Goal: Task Accomplishment & Management: Use online tool/utility

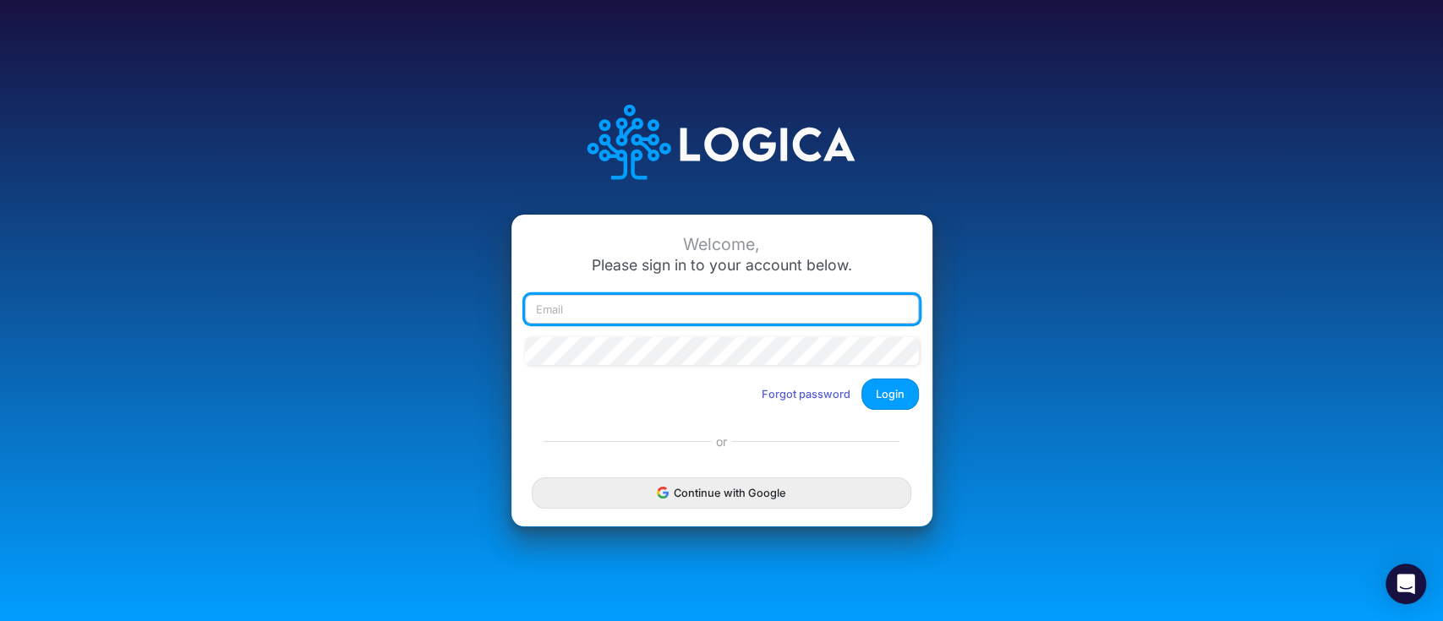
click at [622, 320] on input "email" at bounding box center [722, 309] width 394 height 29
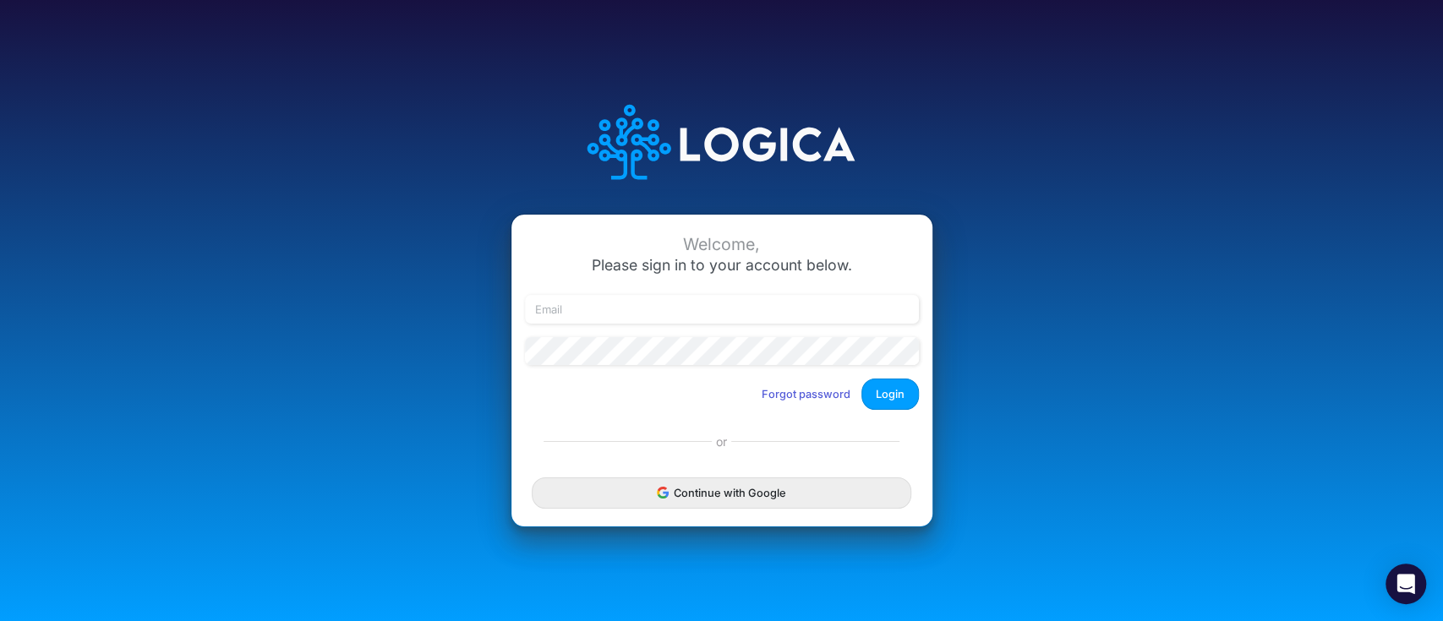
drag, startPoint x: 1056, startPoint y: 275, endPoint x: 936, endPoint y: 406, distance: 177.7
click at [1056, 277] on div "Welcome, Please sign in to your account below. Forgot password Login or Continu…" at bounding box center [722, 311] width 962 height 482
click at [822, 496] on button "Continue with Google" at bounding box center [721, 493] width 379 height 31
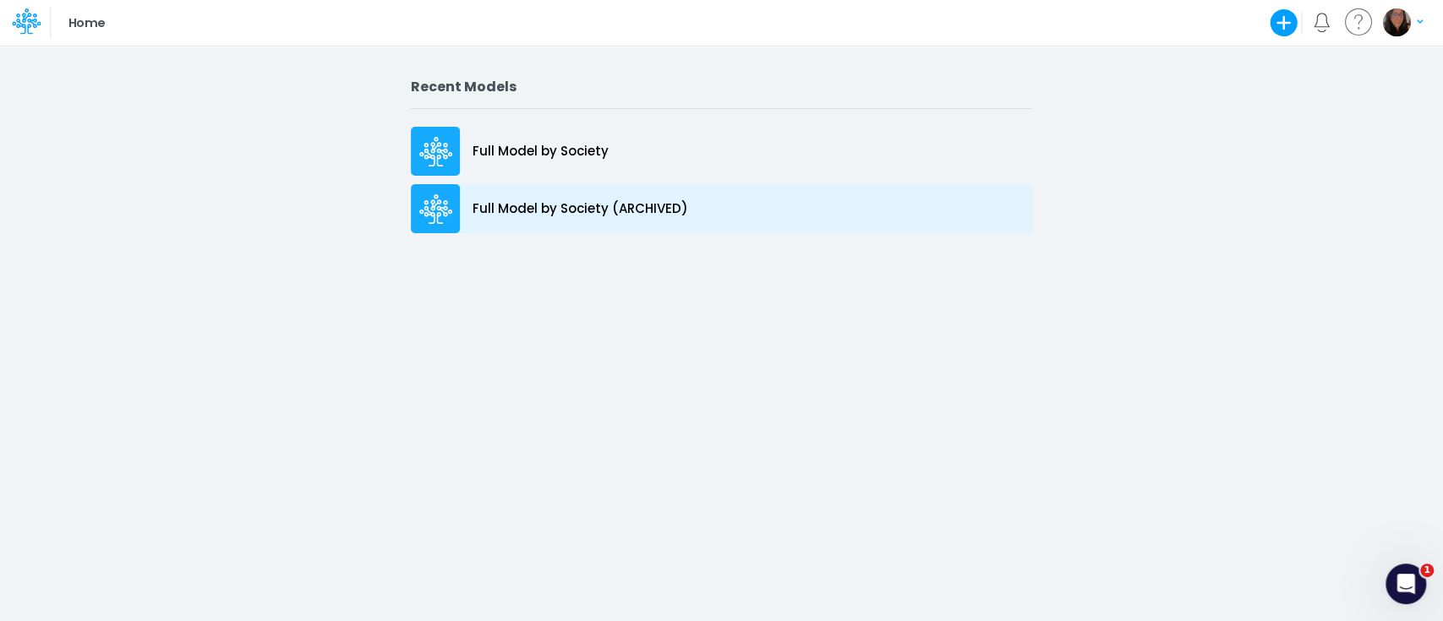
click at [595, 208] on p "Full Model by Society (ARCHIVED)" at bounding box center [581, 209] width 216 height 19
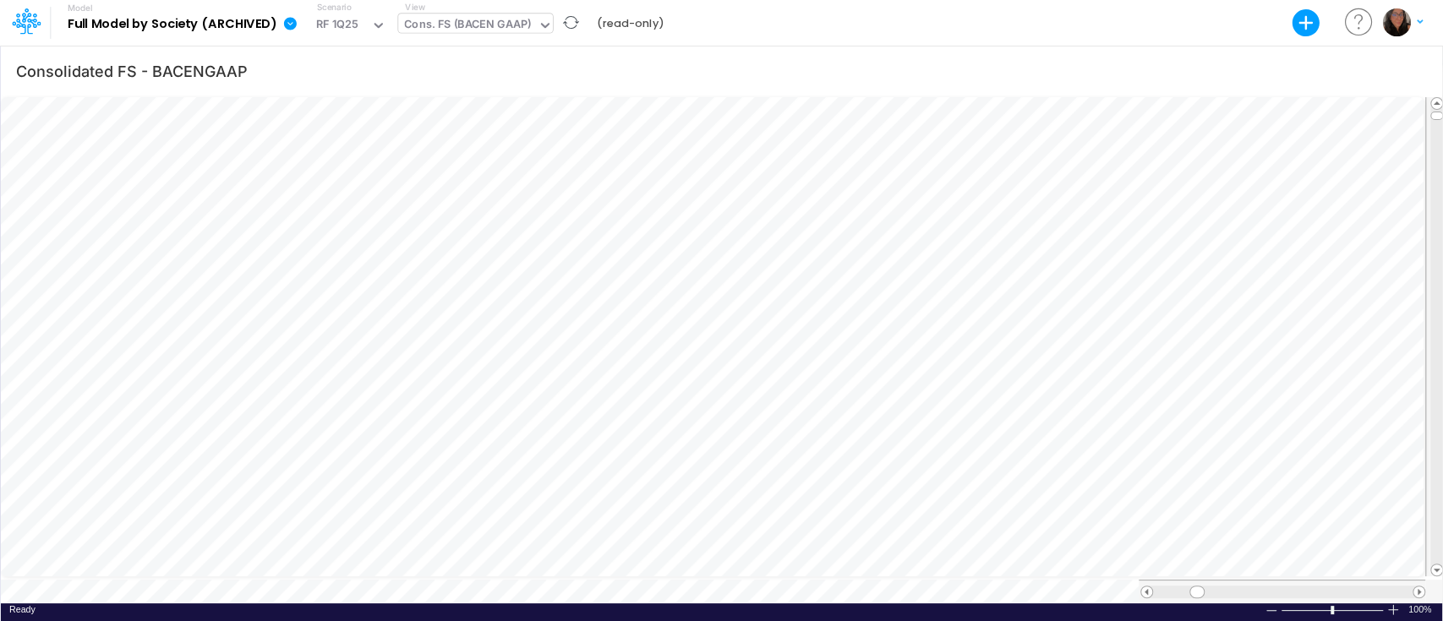
click at [511, 21] on div "Cons. FS (BACEN GAAP)" at bounding box center [467, 25] width 127 height 19
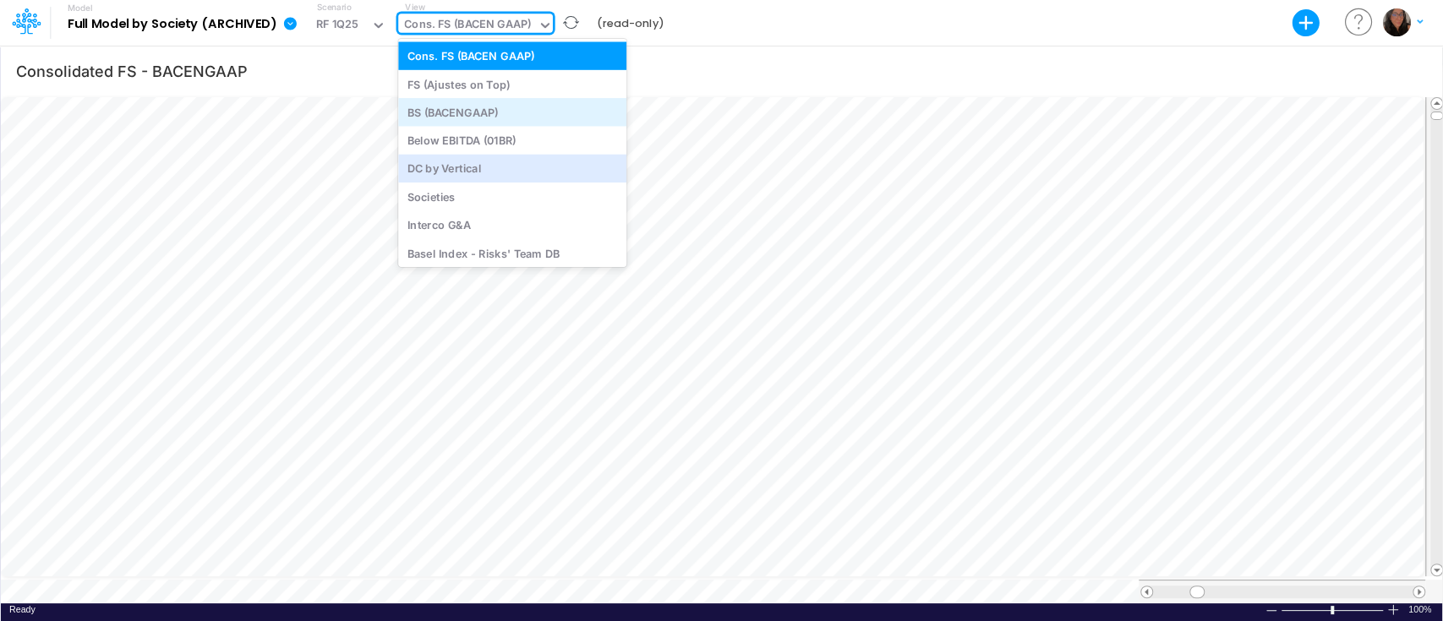
scroll to position [67, 0]
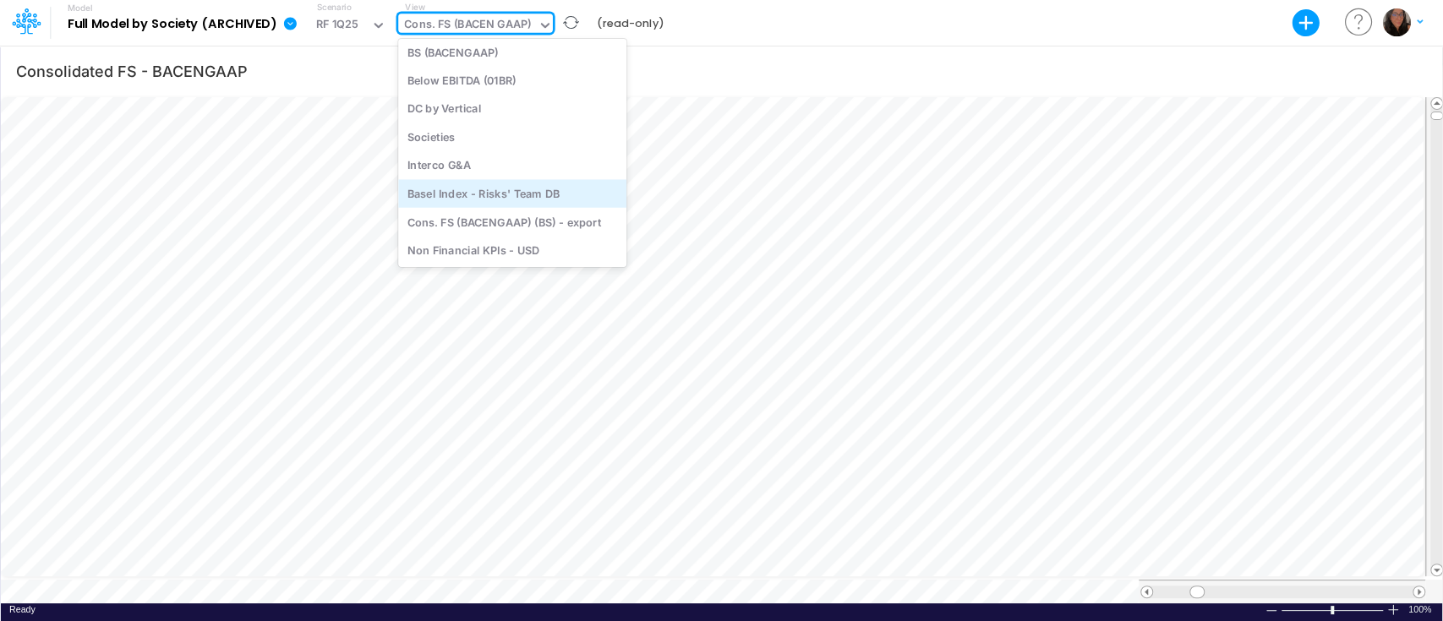
click at [522, 188] on div "Basel Index - Risks' Team DB" at bounding box center [512, 193] width 228 height 28
type input "Basel Index - Datasource"
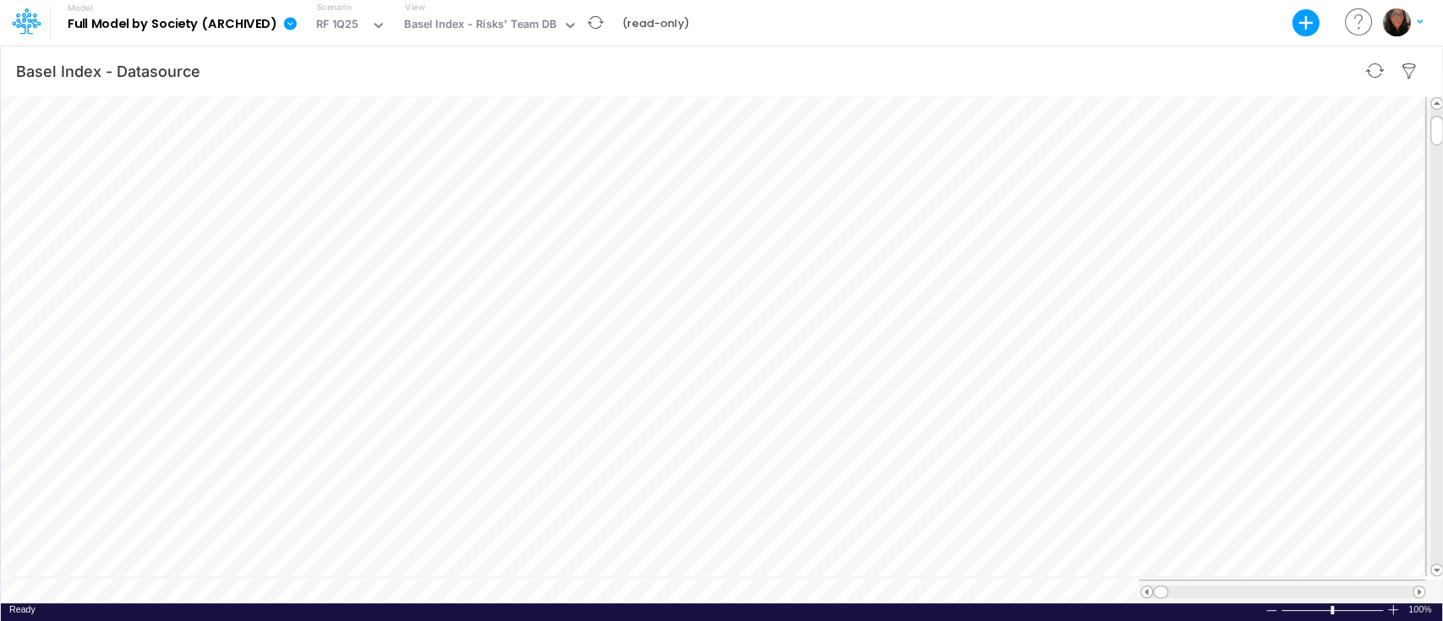
scroll to position [8, 2]
